Goal: Task Accomplishment & Management: Use online tool/utility

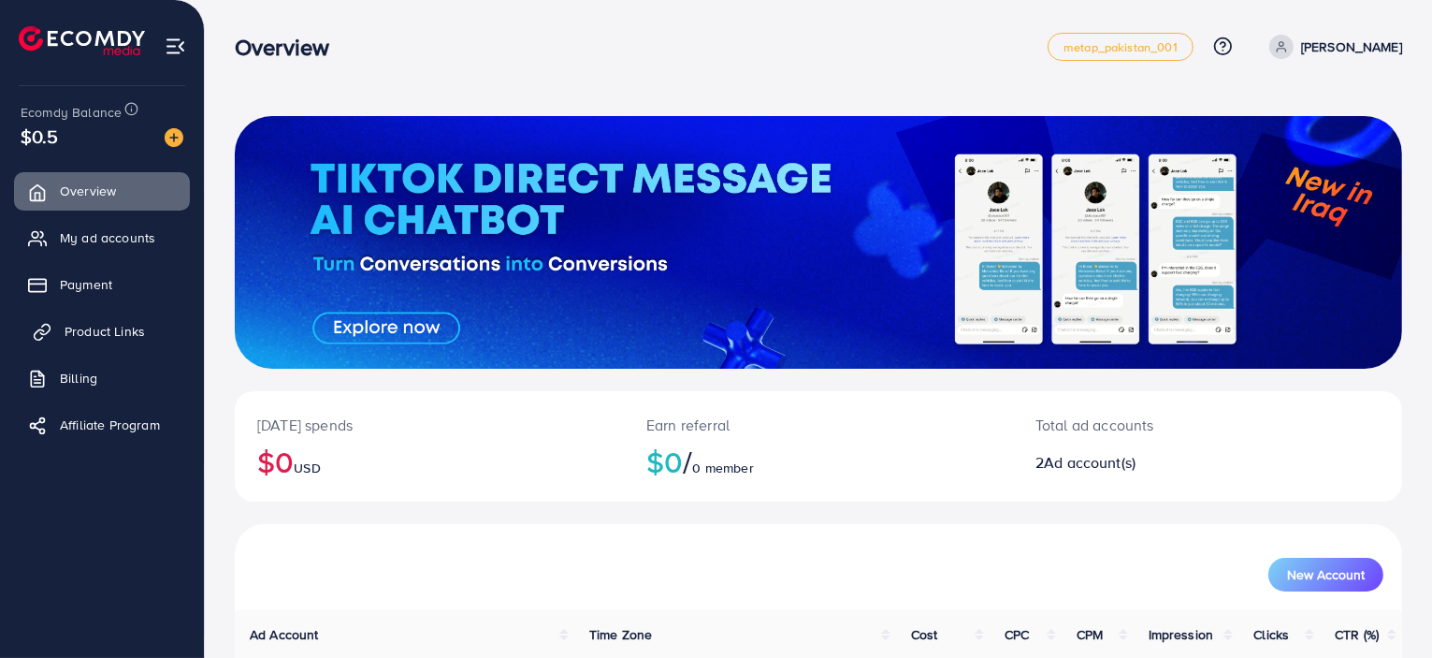
click at [109, 328] on span "Product Links" at bounding box center [105, 331] width 80 height 19
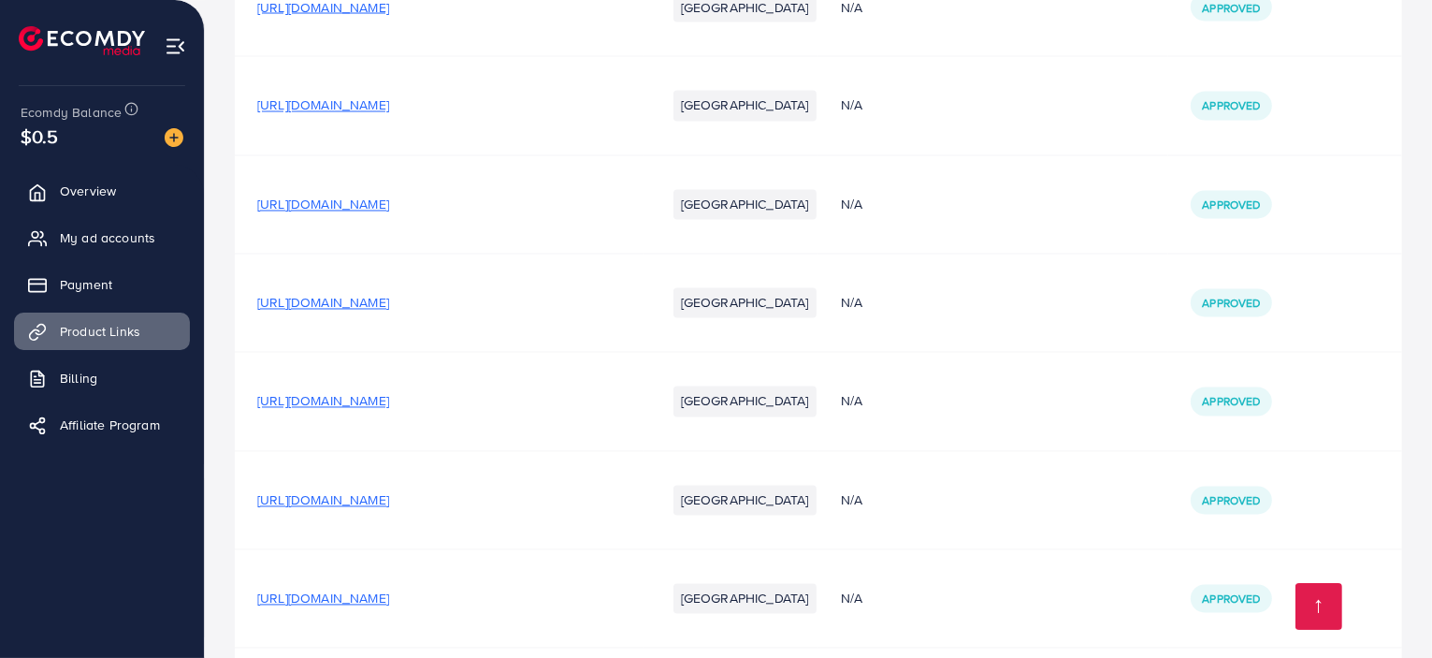
scroll to position [26753, 0]
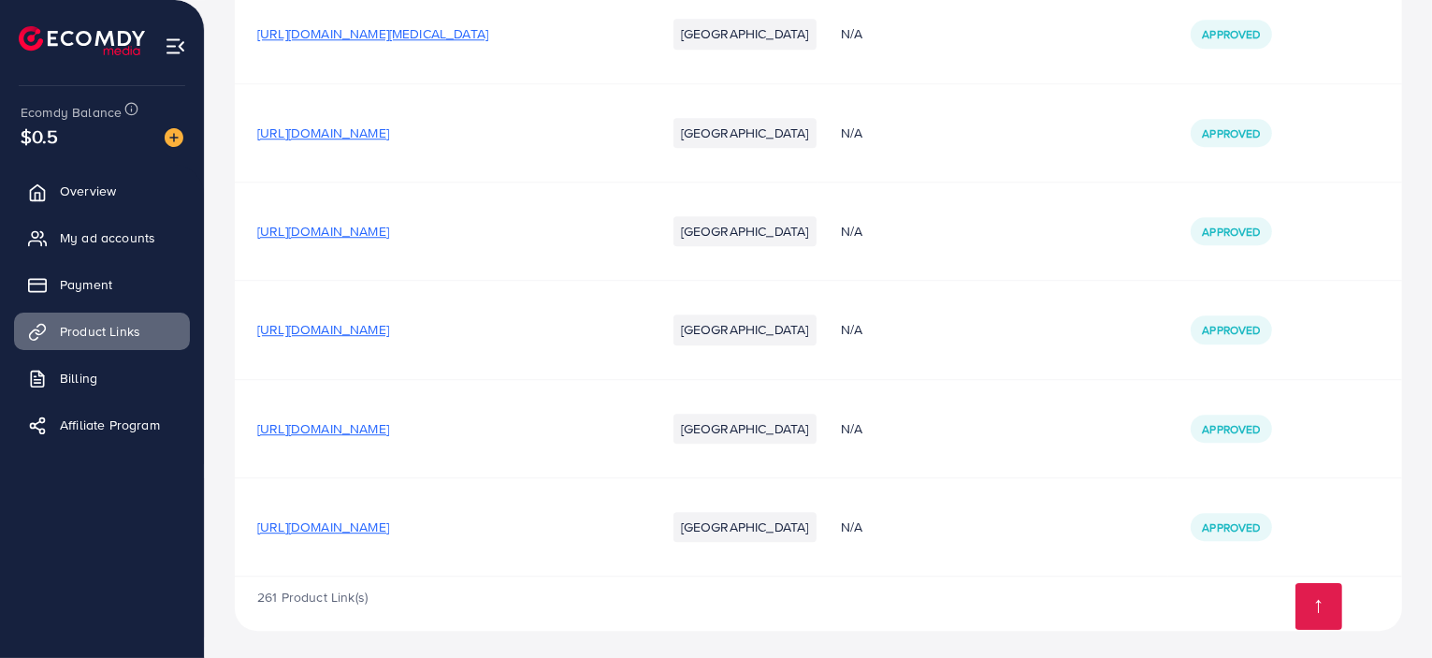
click at [389, 525] on span "[URL][DOMAIN_NAME]" at bounding box center [323, 526] width 132 height 19
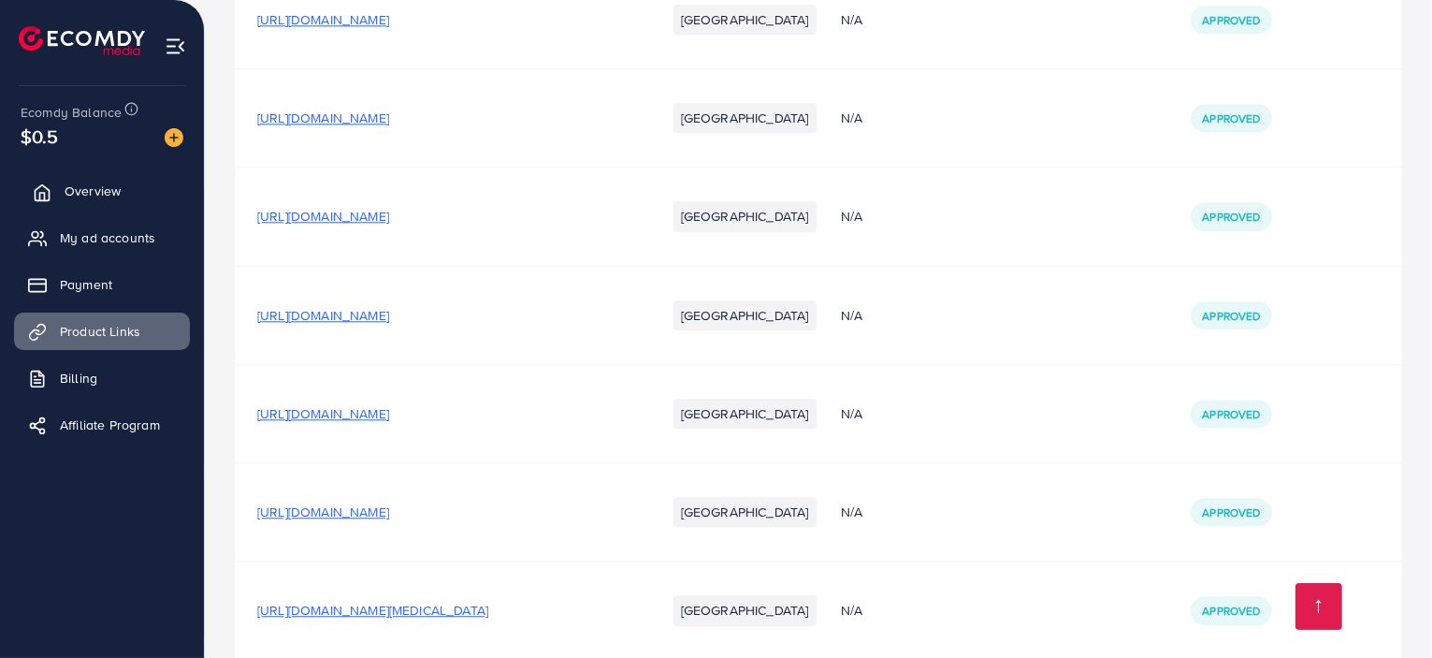
click at [89, 189] on span "Overview" at bounding box center [93, 190] width 56 height 19
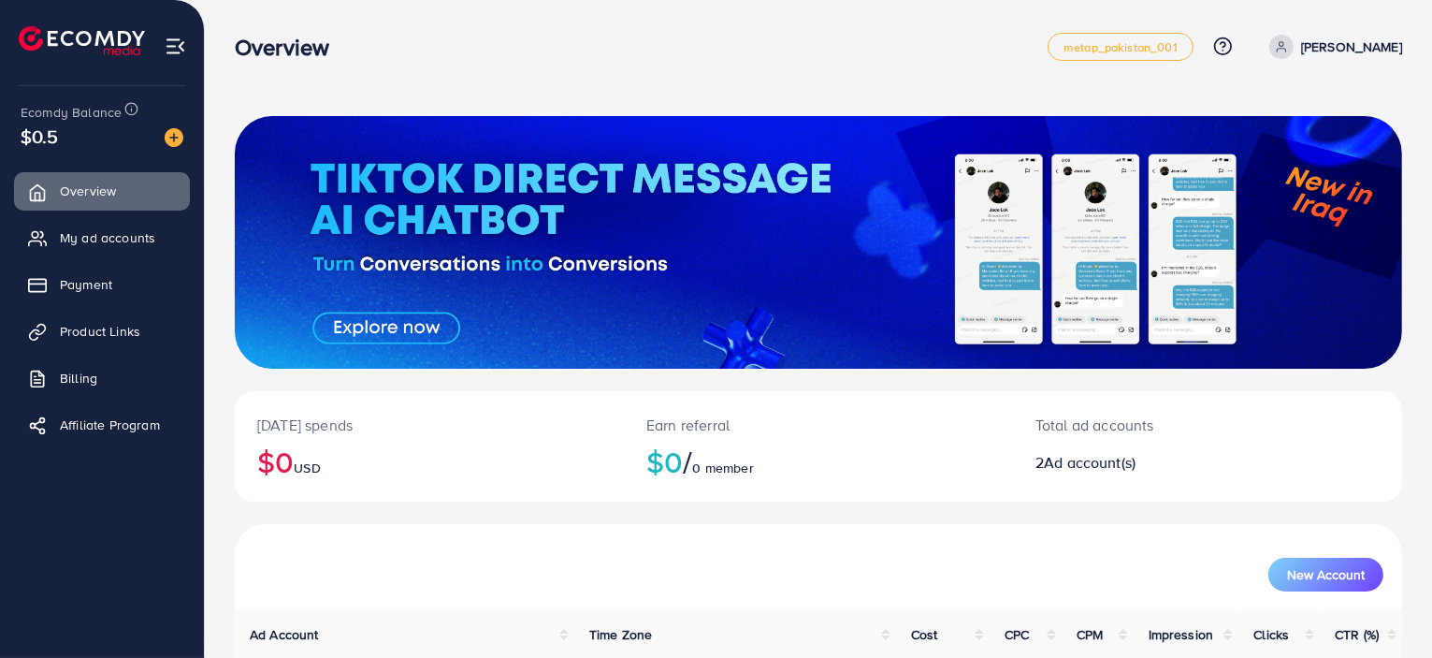
click at [875, 86] on div "[DATE] spends $0 USD Earn referral $0 / 0 member Total ad accounts 2 Ad account…" at bounding box center [818, 442] width 1227 height 885
drag, startPoint x: 122, startPoint y: 68, endPoint x: 179, endPoint y: 48, distance: 60.7
click at [179, 48] on ul at bounding box center [102, 43] width 167 height 75
click at [179, 48] on img at bounding box center [176, 47] width 22 height 22
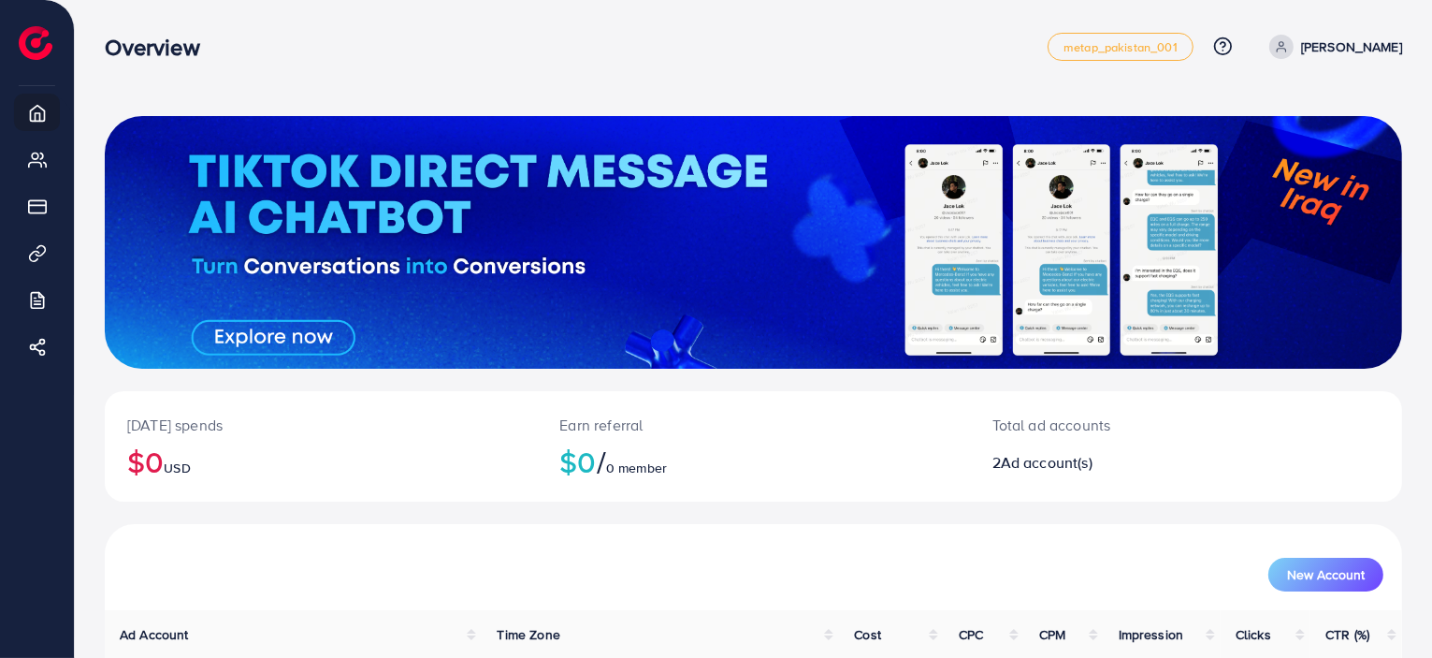
click at [315, 48] on div "Overview" at bounding box center [576, 47] width 943 height 27
click at [213, 80] on nav "Overview metap_pakistan_001 Help Center Contact Support Plans and Pricing Term …" at bounding box center [753, 46] width 1297 height 66
click at [891, 79] on nav "Overview metap_pakistan_001 Help Center Contact Support Plans and Pricing Term …" at bounding box center [753, 46] width 1297 height 66
